Goal: Navigation & Orientation: Find specific page/section

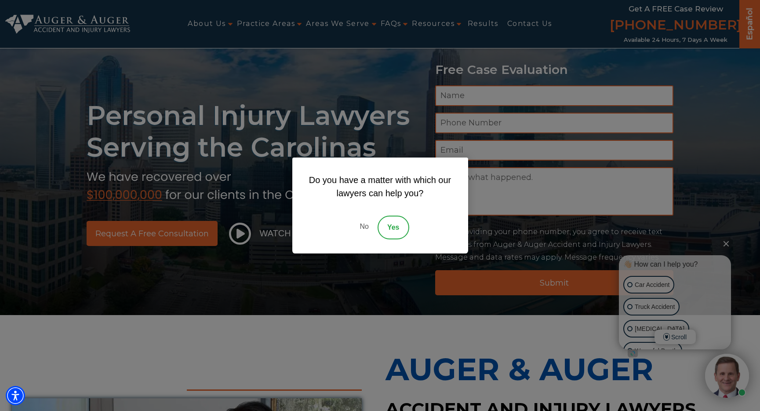
click at [366, 224] on link "No" at bounding box center [364, 227] width 26 height 24
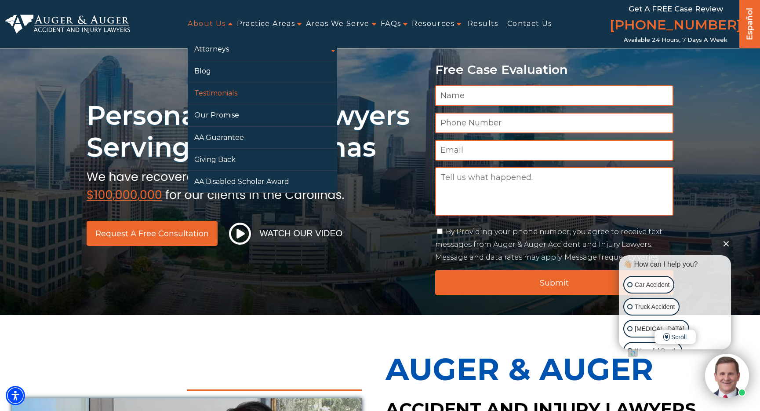
click at [216, 90] on link "Testimonials" at bounding box center [263, 93] width 150 height 22
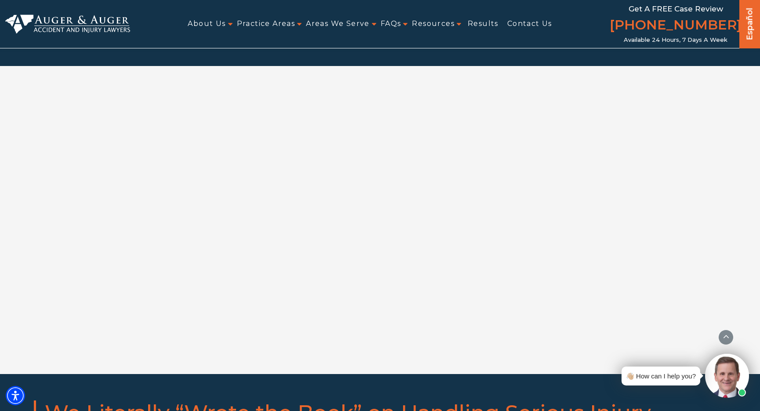
scroll to position [686, 0]
